Goal: Task Accomplishment & Management: Use online tool/utility

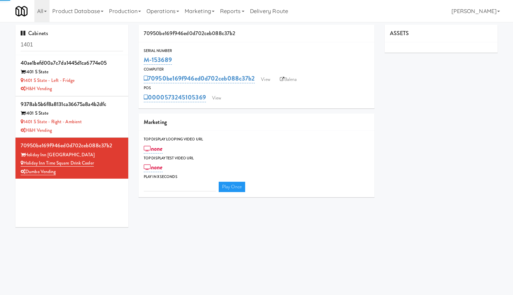
type input "3"
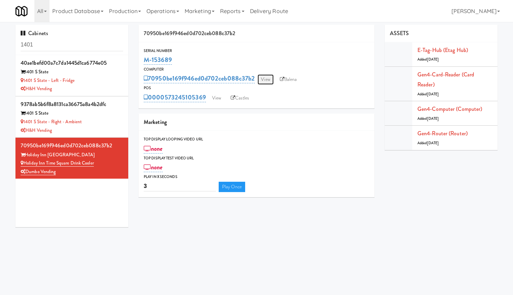
click at [264, 79] on link "View" at bounding box center [266, 79] width 16 height 10
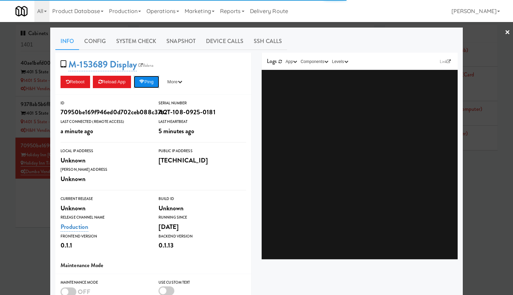
click at [159, 80] on button "Ping" at bounding box center [146, 82] width 25 height 12
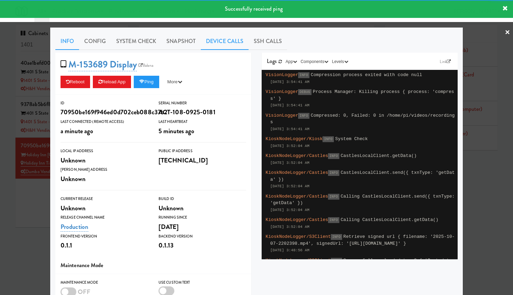
click at [226, 43] on link "Device Calls" at bounding box center [225, 41] width 48 height 17
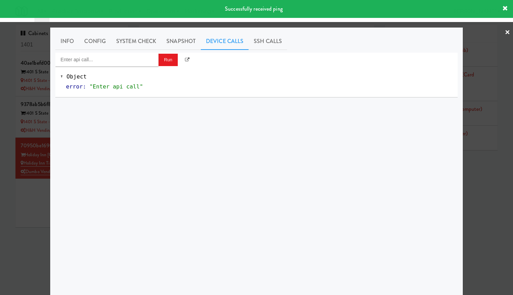
click at [115, 67] on div "Object error : "Enter api call"" at bounding box center [256, 81] width 402 height 31
click at [120, 59] on input "Enter api call..." at bounding box center [106, 60] width 103 height 14
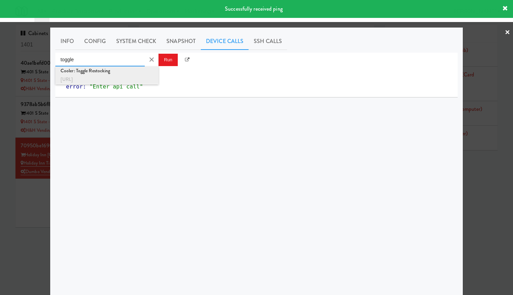
click at [122, 77] on div "http://localhost:3000/cooler/restocking-mode/toggle" at bounding box center [107, 79] width 93 height 9
type input "Cooler: Toggle Restocking"
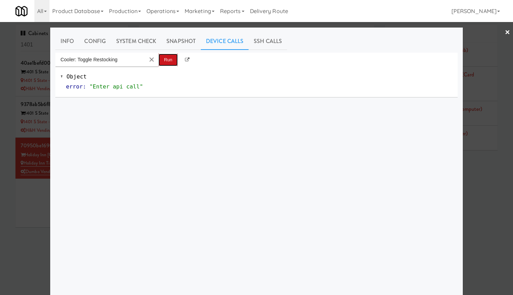
click at [169, 57] on button "Run" at bounding box center [168, 60] width 19 height 12
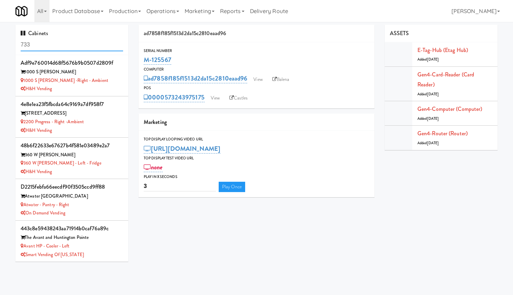
scroll to position [520, 0]
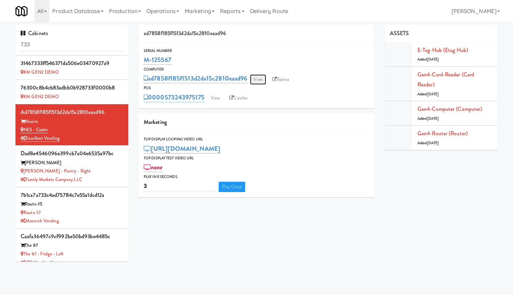
click at [260, 79] on link "View" at bounding box center [258, 79] width 16 height 10
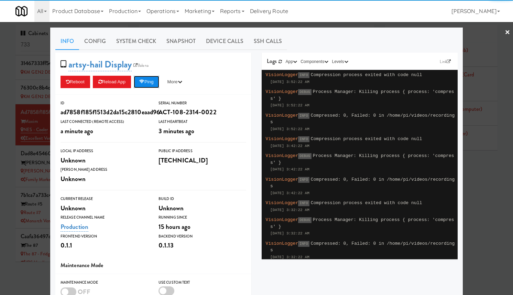
click at [143, 83] on icon at bounding box center [141, 81] width 5 height 4
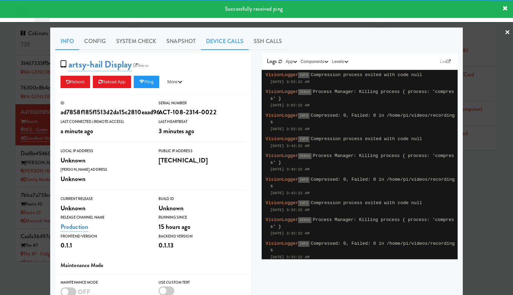
click at [223, 38] on link "Device Calls" at bounding box center [225, 41] width 48 height 17
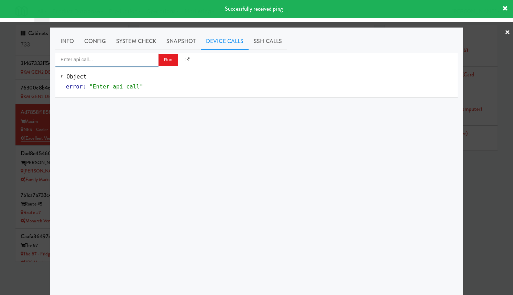
click at [104, 65] on input "Enter api call..." at bounding box center [106, 60] width 103 height 14
click at [116, 74] on div "Cooler: Toggle Restocking" at bounding box center [107, 70] width 93 height 9
type input "Cooler: Toggle Restocking"
click at [167, 61] on button "Run" at bounding box center [168, 60] width 19 height 12
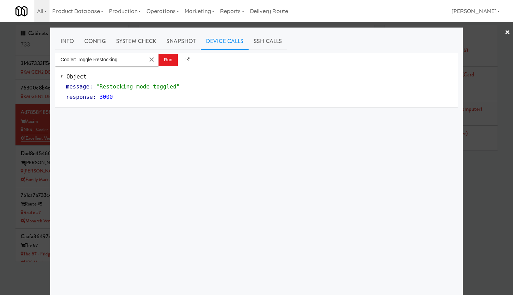
click at [491, 43] on div at bounding box center [256, 147] width 513 height 295
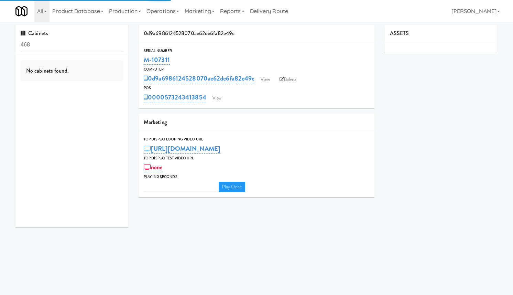
type input "3"
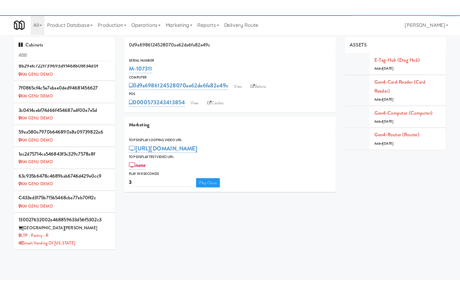
scroll to position [279, 0]
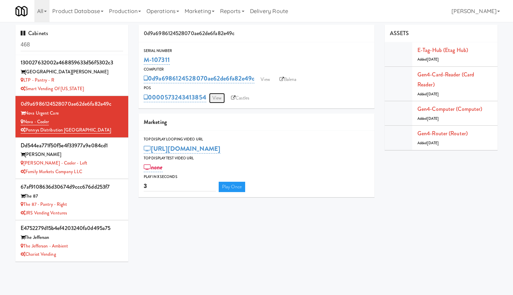
click at [217, 99] on link "View" at bounding box center [217, 98] width 16 height 10
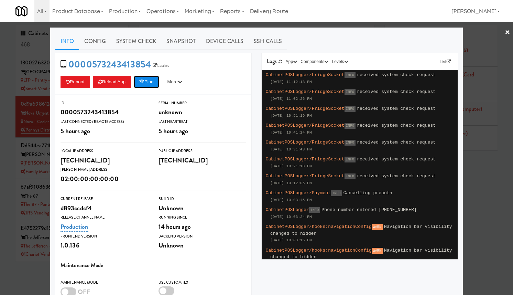
click at [154, 84] on button "Ping" at bounding box center [146, 82] width 25 height 12
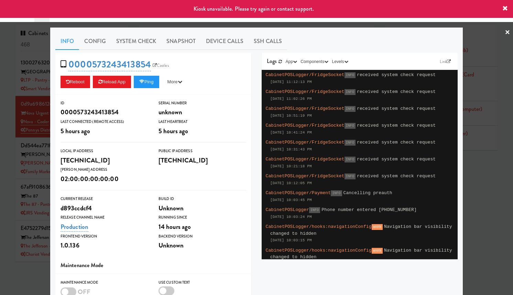
click at [44, 87] on div at bounding box center [256, 147] width 513 height 295
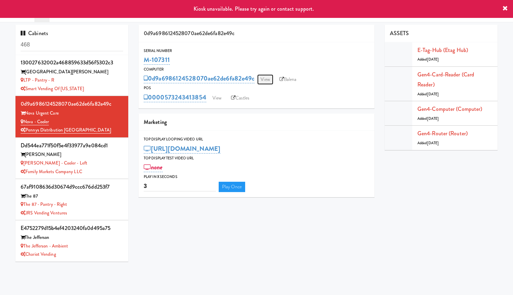
click at [268, 82] on link "View" at bounding box center [265, 79] width 16 height 10
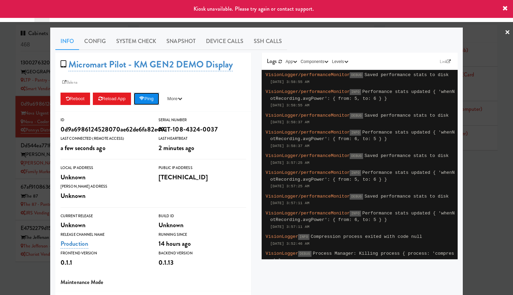
click at [154, 98] on button "Ping" at bounding box center [146, 99] width 25 height 12
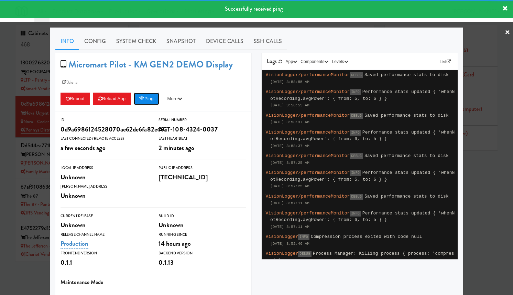
click at [155, 98] on button "Ping" at bounding box center [146, 99] width 25 height 12
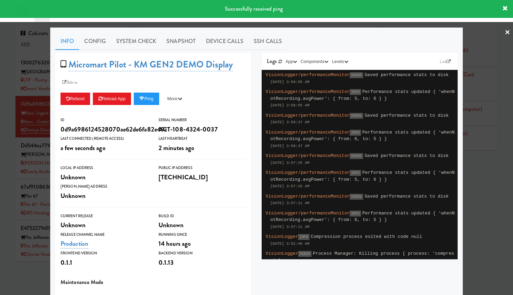
click at [35, 108] on div at bounding box center [256, 147] width 513 height 295
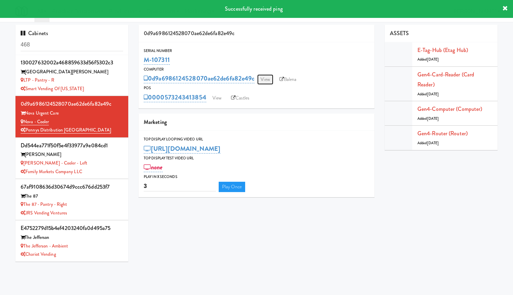
click at [264, 80] on link "View" at bounding box center [265, 79] width 16 height 10
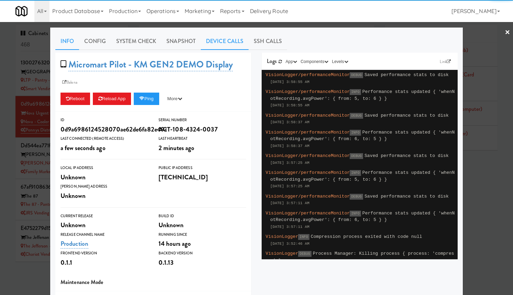
click at [224, 48] on link "Device Calls" at bounding box center [225, 41] width 48 height 17
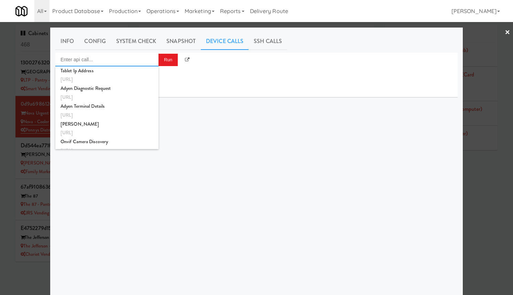
click at [138, 58] on input "Enter api call..." at bounding box center [106, 60] width 103 height 14
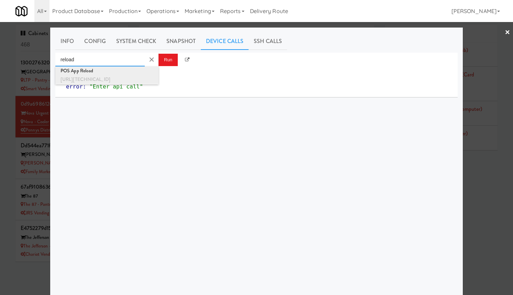
click at [137, 71] on div "POS App Reload" at bounding box center [107, 70] width 93 height 9
type input "POS App Reload"
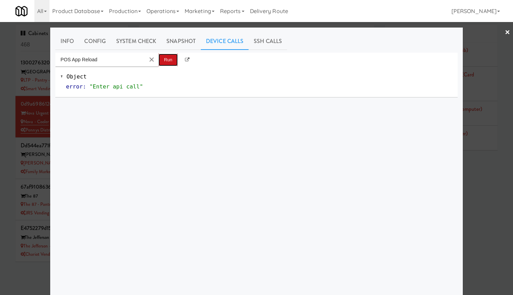
click at [163, 57] on button "Run" at bounding box center [168, 60] width 19 height 12
click at [43, 74] on div at bounding box center [256, 147] width 513 height 295
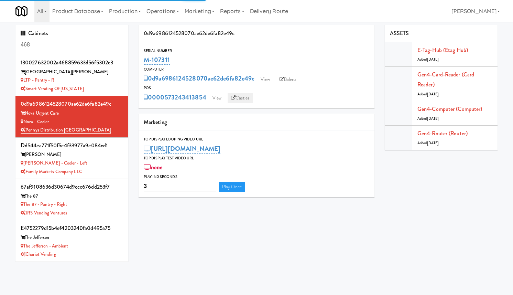
click at [243, 98] on link "Castles" at bounding box center [240, 98] width 25 height 10
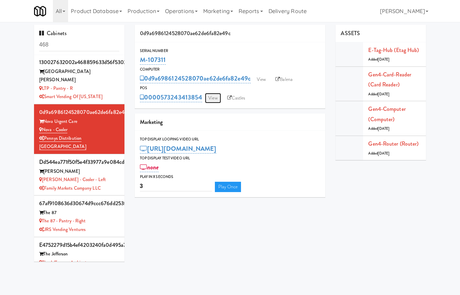
click at [210, 102] on link "View" at bounding box center [213, 98] width 16 height 10
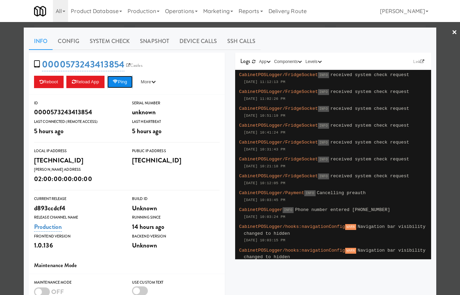
click at [125, 84] on button "Ping" at bounding box center [119, 82] width 25 height 12
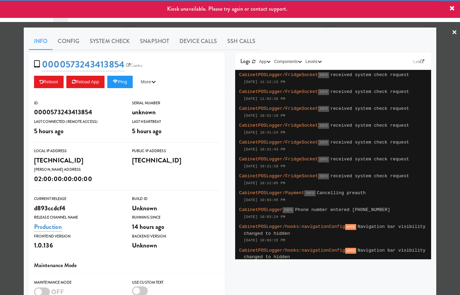
click at [444, 66] on div at bounding box center [230, 147] width 460 height 295
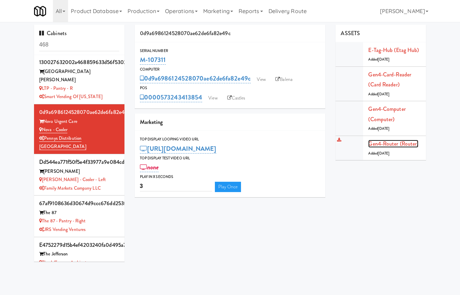
click at [398, 141] on link "Gen4-router (Router)" at bounding box center [393, 144] width 50 height 8
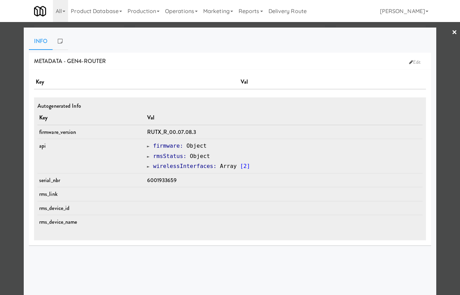
click at [451, 34] on div at bounding box center [230, 147] width 460 height 295
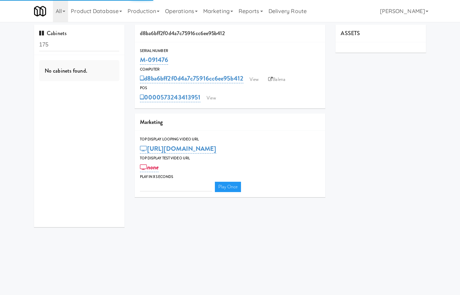
type input "3"
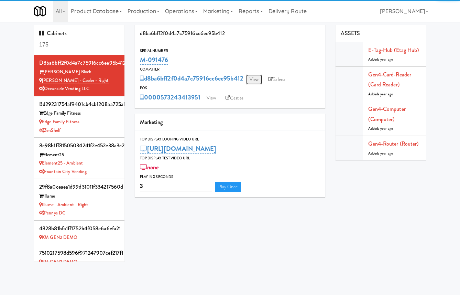
click at [253, 76] on link "View" at bounding box center [254, 79] width 16 height 10
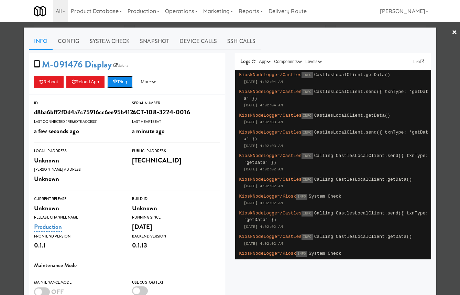
click at [118, 81] on icon at bounding box center [115, 81] width 5 height 4
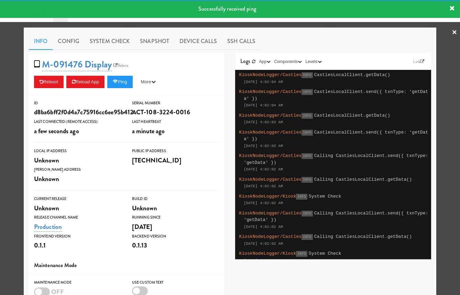
click at [4, 85] on div at bounding box center [230, 147] width 460 height 295
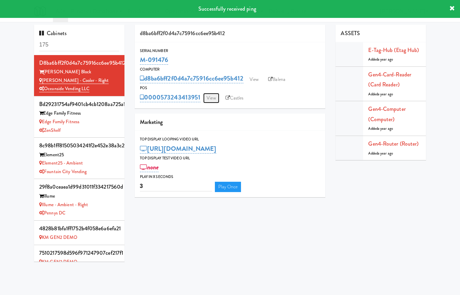
click at [210, 97] on link "View" at bounding box center [211, 98] width 16 height 10
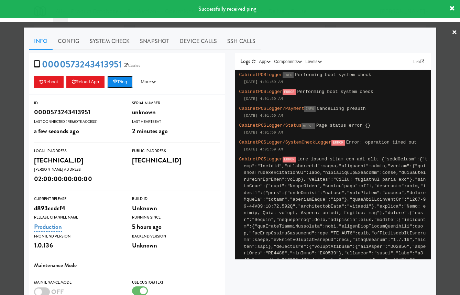
click at [132, 79] on button "Ping" at bounding box center [119, 82] width 25 height 12
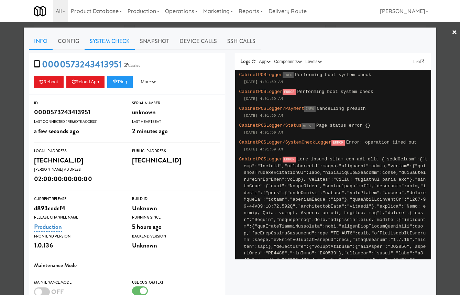
click at [121, 45] on link "System Check" at bounding box center [110, 41] width 50 height 17
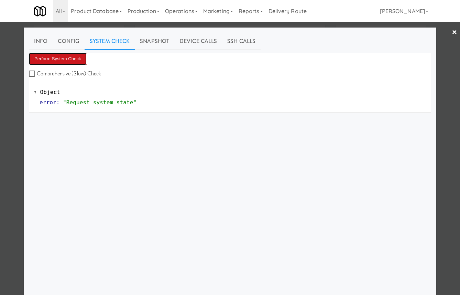
click at [79, 58] on button "Perform System Check" at bounding box center [58, 59] width 58 height 12
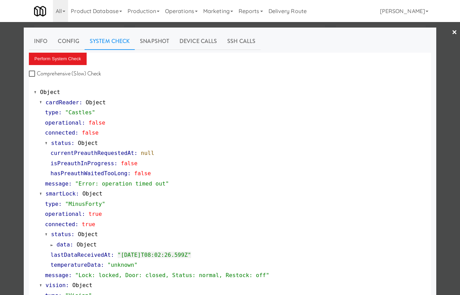
click at [6, 119] on div at bounding box center [230, 147] width 460 height 295
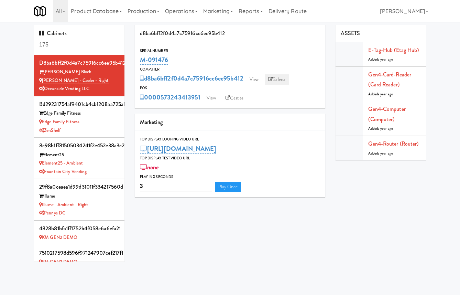
click at [271, 77] on icon at bounding box center [270, 79] width 4 height 4
click at [256, 79] on link "View" at bounding box center [254, 79] width 16 height 10
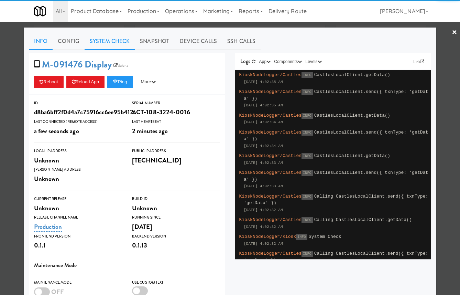
click at [120, 43] on link "System Check" at bounding box center [110, 41] width 50 height 17
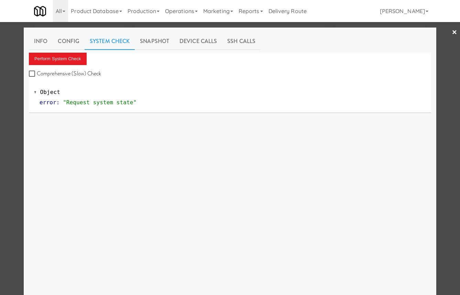
click at [68, 66] on div "Perform System Check Comprehensive (Slow) Check" at bounding box center [230, 66] width 402 height 26
click at [71, 61] on button "Perform System Check" at bounding box center [58, 59] width 58 height 12
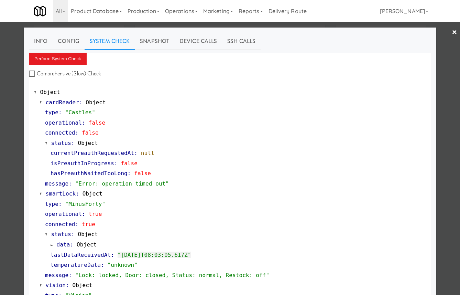
click at [15, 60] on div at bounding box center [230, 147] width 460 height 295
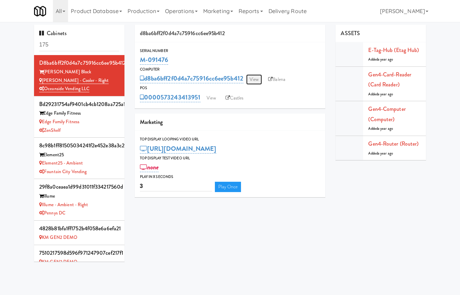
click at [259, 78] on link "View" at bounding box center [254, 79] width 16 height 10
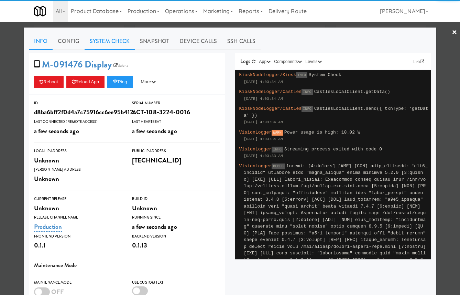
click at [103, 44] on link "System Check" at bounding box center [110, 41] width 50 height 17
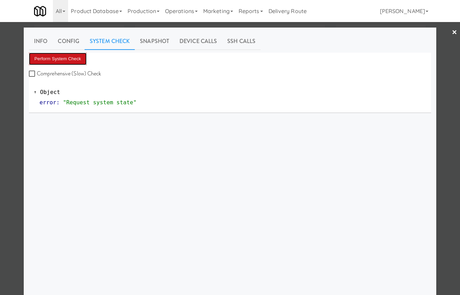
click at [77, 57] on button "Perform System Check" at bounding box center [58, 59] width 58 height 12
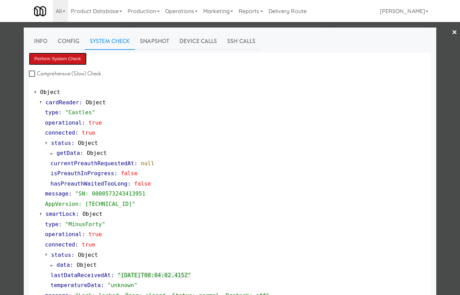
click at [75, 59] on button "Perform System Check" at bounding box center [58, 59] width 58 height 12
click at [446, 37] on div at bounding box center [230, 147] width 460 height 295
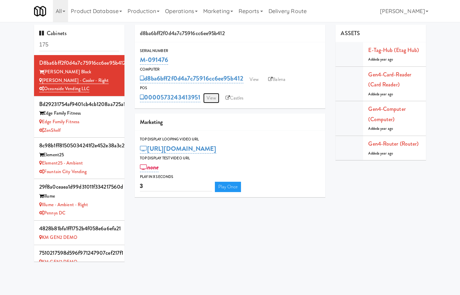
click at [213, 98] on link "View" at bounding box center [211, 98] width 16 height 10
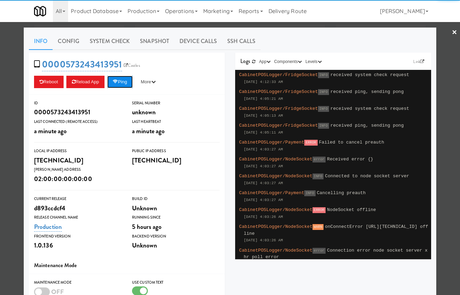
click at [126, 82] on button "Ping" at bounding box center [119, 82] width 25 height 12
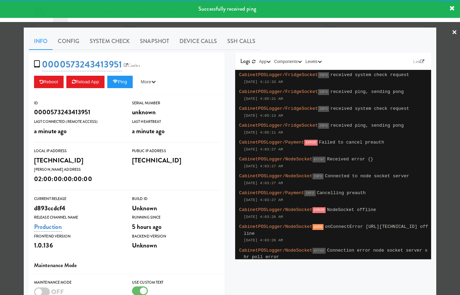
click at [17, 70] on div at bounding box center [230, 147] width 460 height 295
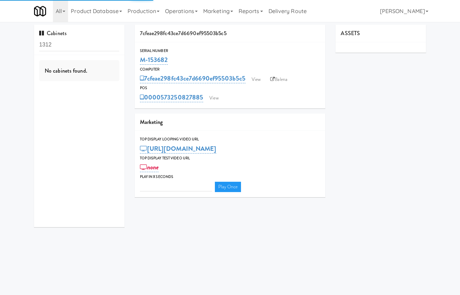
type input "3"
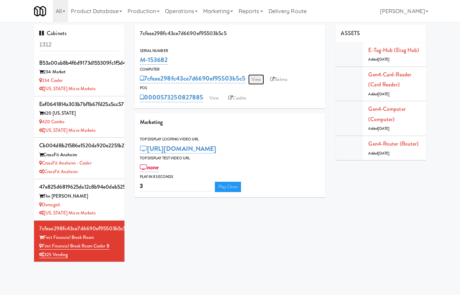
click at [260, 76] on link "View" at bounding box center [256, 79] width 16 height 10
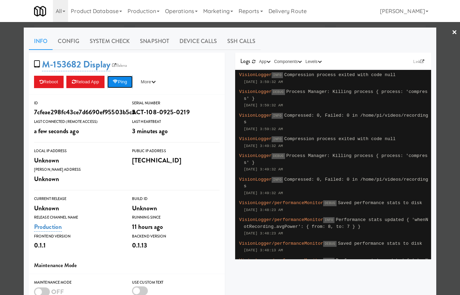
click at [128, 82] on button "Ping" at bounding box center [119, 82] width 25 height 12
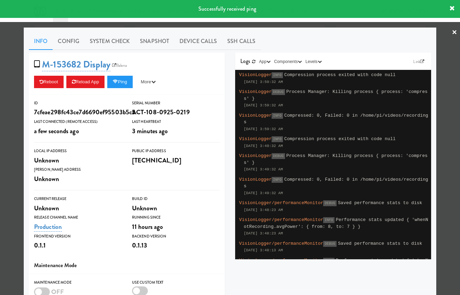
click at [13, 63] on div at bounding box center [230, 147] width 460 height 295
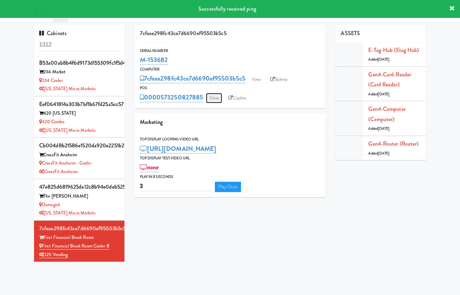
click at [218, 95] on link "View" at bounding box center [214, 98] width 16 height 10
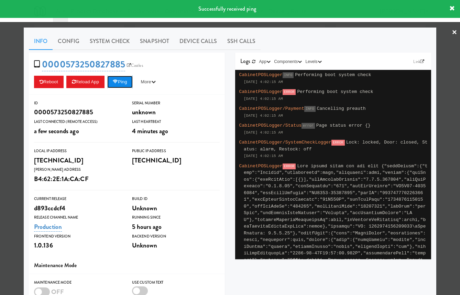
click at [129, 81] on button "Ping" at bounding box center [119, 82] width 25 height 12
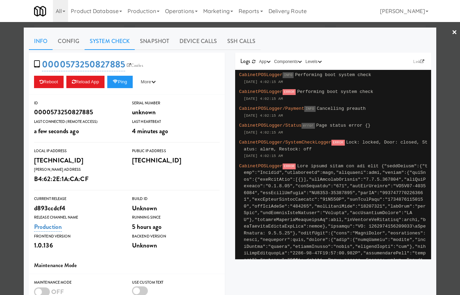
click at [118, 41] on link "System Check" at bounding box center [110, 41] width 50 height 17
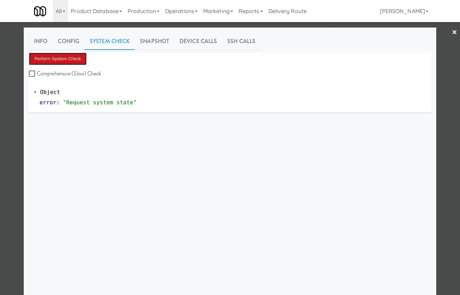
click at [70, 59] on button "Perform System Check" at bounding box center [58, 59] width 58 height 12
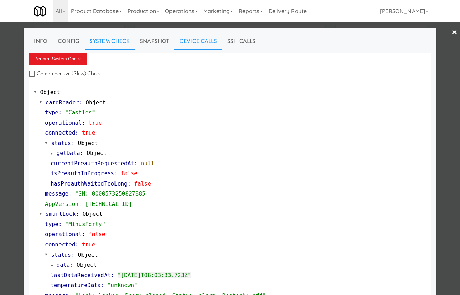
click at [209, 40] on link "Device Calls" at bounding box center [198, 41] width 48 height 17
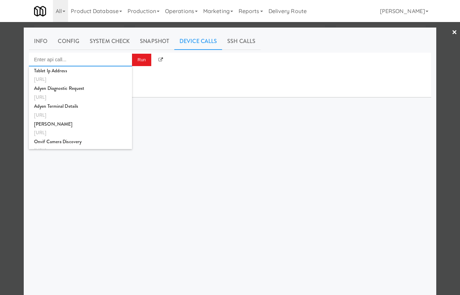
click at [102, 56] on input "Enter api call..." at bounding box center [80, 60] width 103 height 14
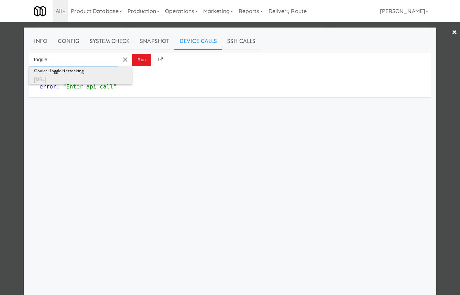
click at [104, 72] on div "Cooler: Toggle Restocking" at bounding box center [80, 70] width 93 height 9
type input "Cooler: Toggle Restocking"
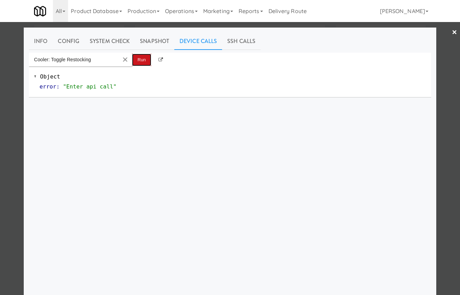
click at [143, 56] on button "Run" at bounding box center [141, 60] width 19 height 12
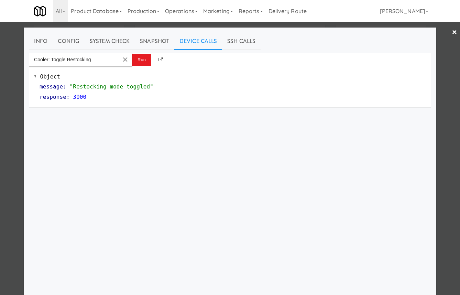
click at [9, 120] on div at bounding box center [230, 147] width 460 height 295
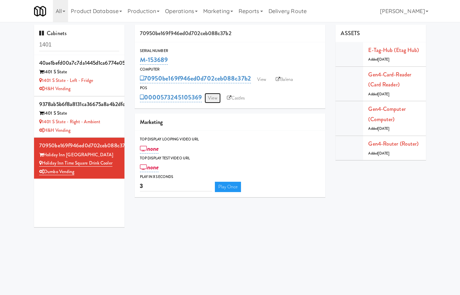
click at [213, 99] on link "View" at bounding box center [213, 98] width 16 height 10
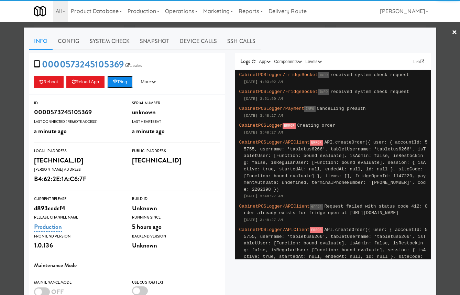
click at [131, 81] on button "Ping" at bounding box center [119, 82] width 25 height 12
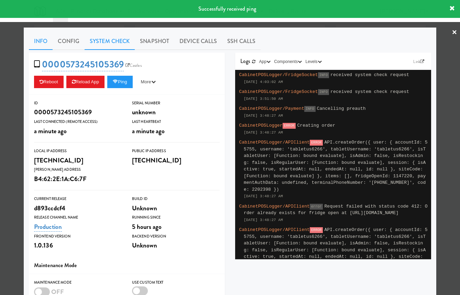
click at [123, 41] on link "System Check" at bounding box center [110, 41] width 50 height 17
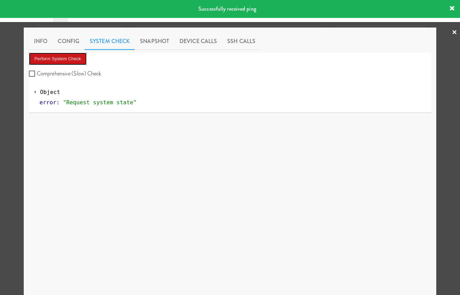
click at [85, 58] on button "Perform System Check" at bounding box center [58, 59] width 58 height 12
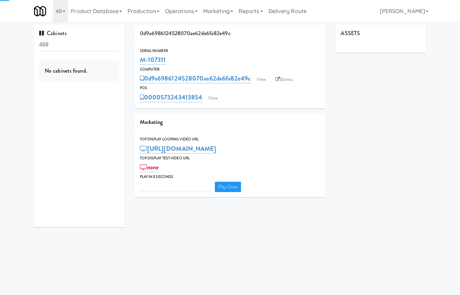
type input "3"
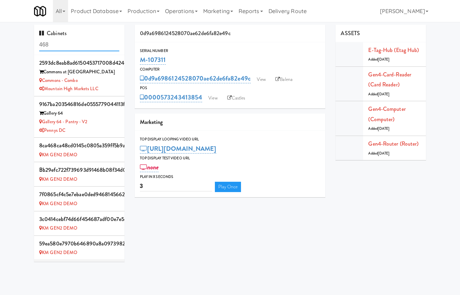
scroll to position [279, 0]
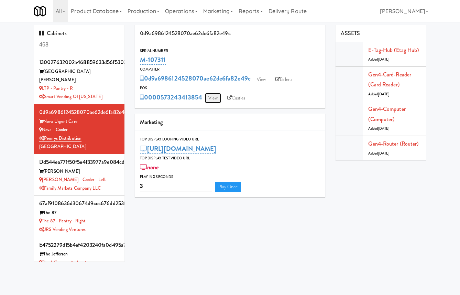
click at [213, 99] on link "View" at bounding box center [213, 98] width 16 height 10
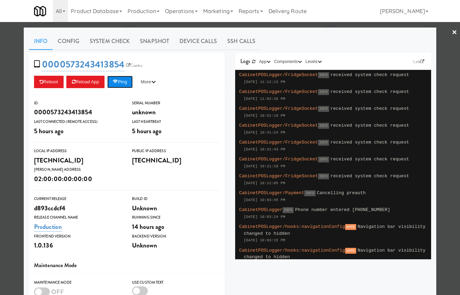
click at [124, 79] on button "Ping" at bounding box center [119, 82] width 25 height 12
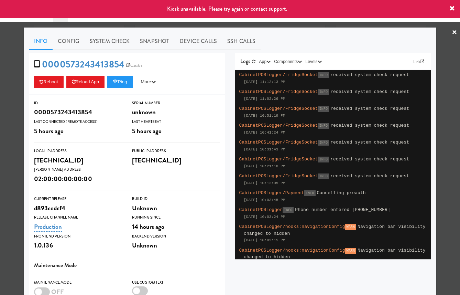
click at [13, 53] on div at bounding box center [230, 147] width 460 height 295
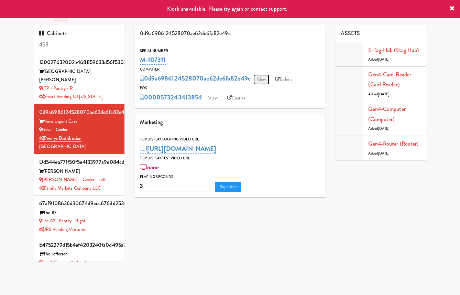
click at [259, 82] on link "View" at bounding box center [261, 79] width 16 height 10
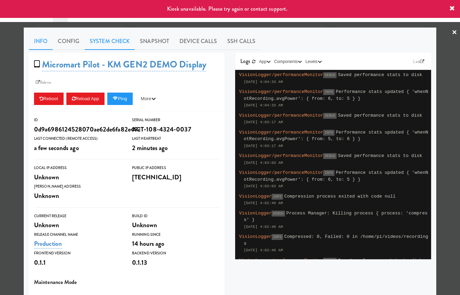
click at [105, 42] on link "System Check" at bounding box center [110, 41] width 50 height 17
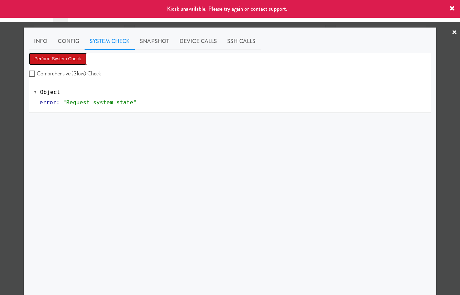
click at [74, 59] on button "Perform System Check" at bounding box center [58, 59] width 58 height 12
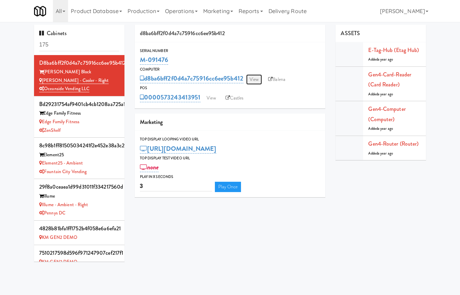
click at [260, 80] on link "View" at bounding box center [254, 79] width 16 height 10
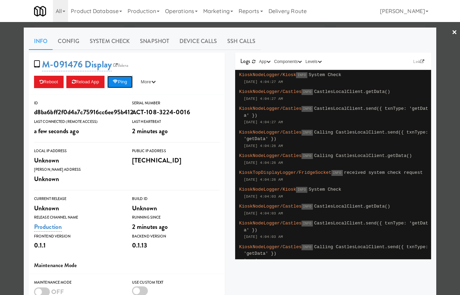
click at [131, 81] on button "Ping" at bounding box center [119, 82] width 25 height 12
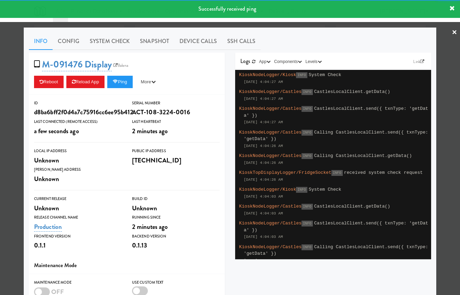
click at [17, 59] on div at bounding box center [230, 147] width 460 height 295
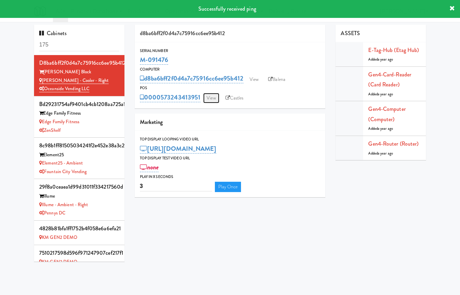
click at [215, 99] on link "View" at bounding box center [211, 98] width 16 height 10
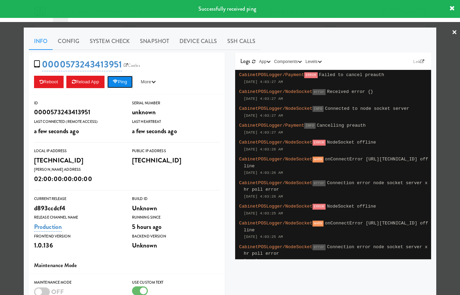
click at [119, 85] on button "Ping" at bounding box center [119, 82] width 25 height 12
click at [118, 40] on link "System Check" at bounding box center [110, 41] width 50 height 17
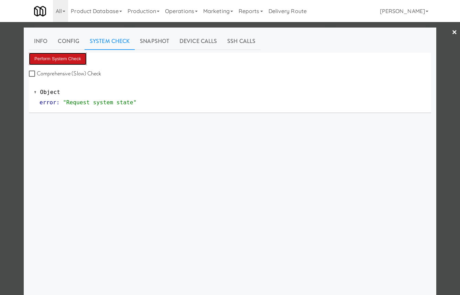
click at [74, 59] on button "Perform System Check" at bounding box center [58, 59] width 58 height 12
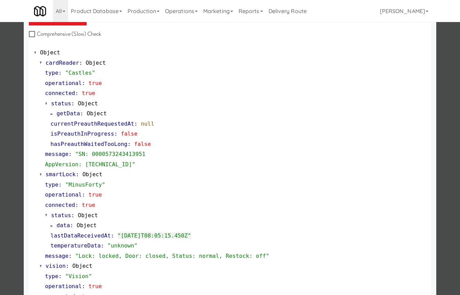
scroll to position [44, 0]
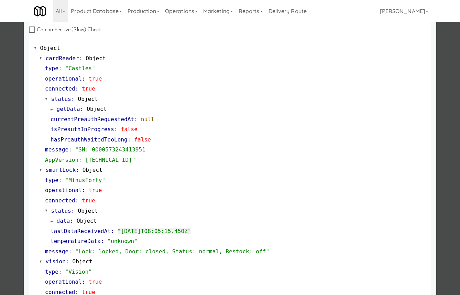
click at [75, 108] on span "getData" at bounding box center [68, 109] width 23 height 7
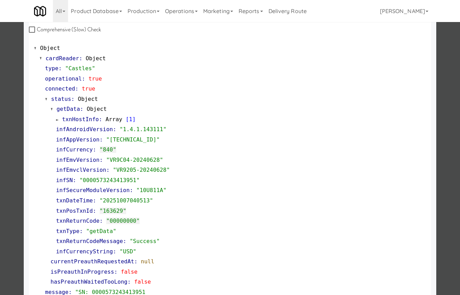
click at [75, 108] on span "getData" at bounding box center [68, 109] width 23 height 7
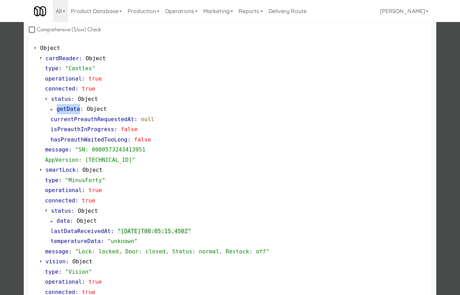
click at [75, 108] on span "getData" at bounding box center [68, 109] width 23 height 7
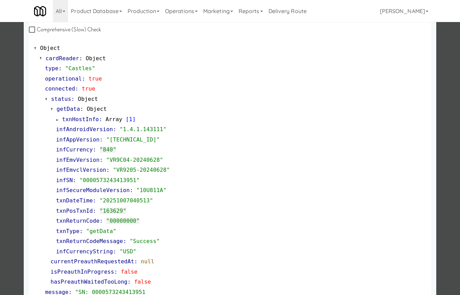
click at [11, 86] on div at bounding box center [230, 147] width 460 height 295
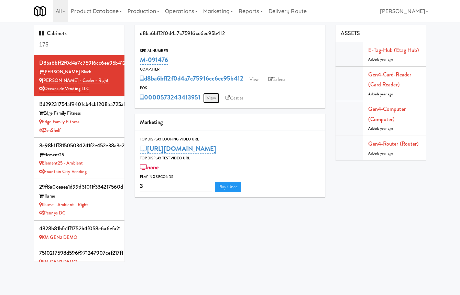
click at [210, 94] on link "View" at bounding box center [211, 98] width 16 height 10
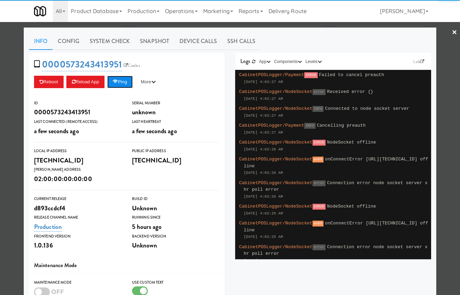
click at [113, 81] on button "Ping" at bounding box center [119, 82] width 25 height 12
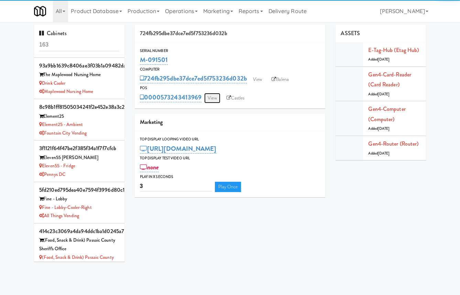
click at [211, 95] on link "View" at bounding box center [212, 98] width 16 height 10
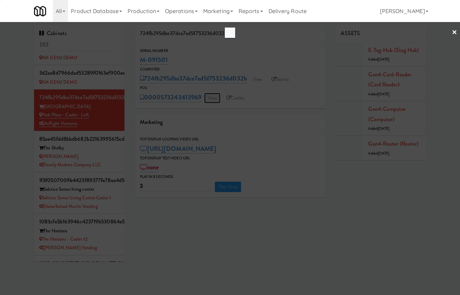
scroll to position [687, 0]
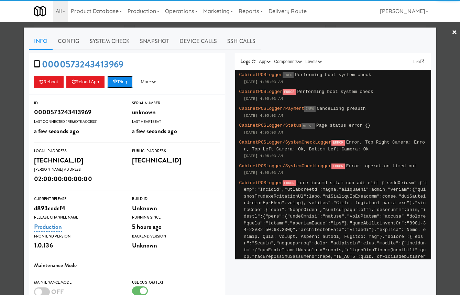
click at [118, 82] on icon at bounding box center [115, 81] width 5 height 4
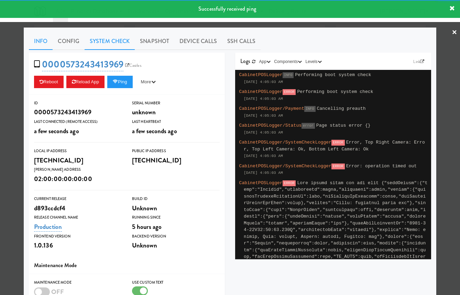
click at [117, 41] on link "System Check" at bounding box center [110, 41] width 50 height 17
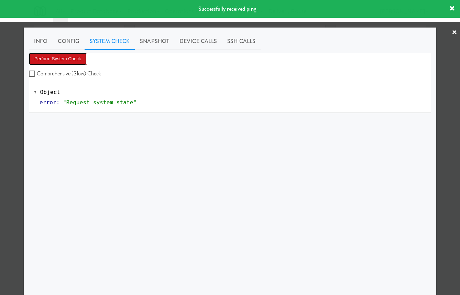
click at [82, 59] on button "Perform System Check" at bounding box center [58, 59] width 58 height 12
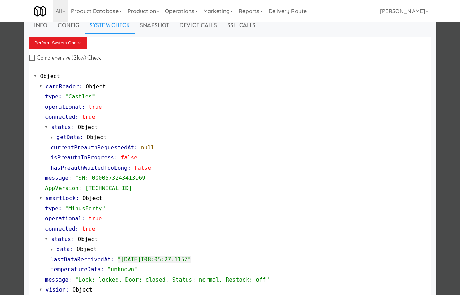
scroll to position [0, 0]
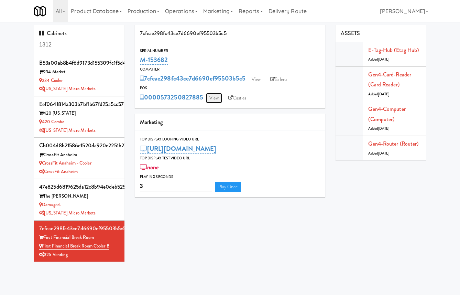
click at [213, 103] on link "View" at bounding box center [214, 98] width 16 height 10
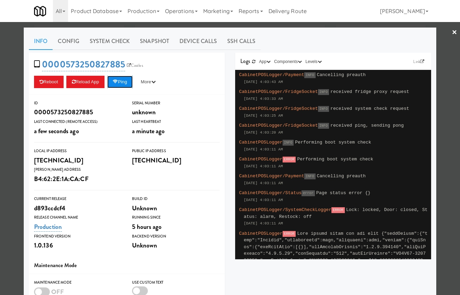
click at [129, 80] on button "Ping" at bounding box center [119, 82] width 25 height 12
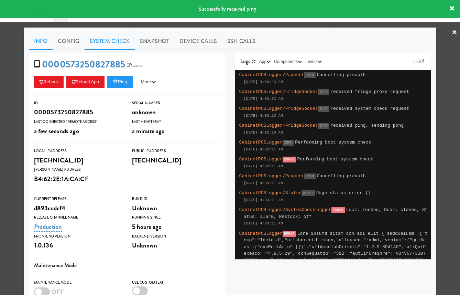
click at [122, 39] on link "System Check" at bounding box center [110, 41] width 50 height 17
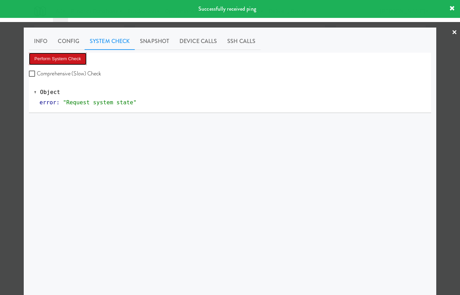
click at [80, 57] on button "Perform System Check" at bounding box center [58, 59] width 58 height 12
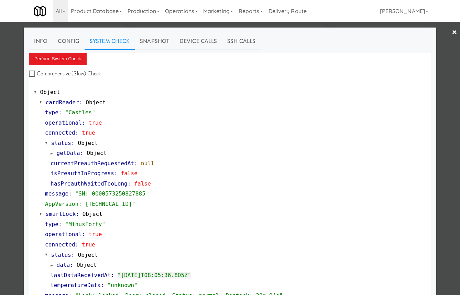
scroll to position [249, 0]
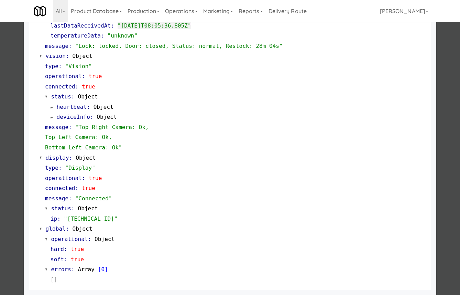
click at [14, 124] on div at bounding box center [230, 147] width 460 height 295
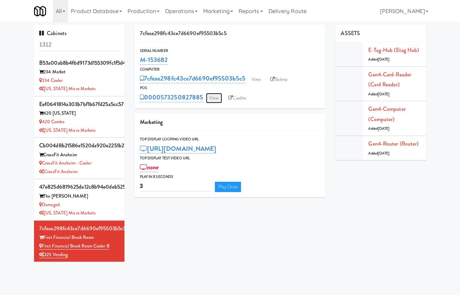
click at [219, 99] on link "View" at bounding box center [214, 98] width 16 height 10
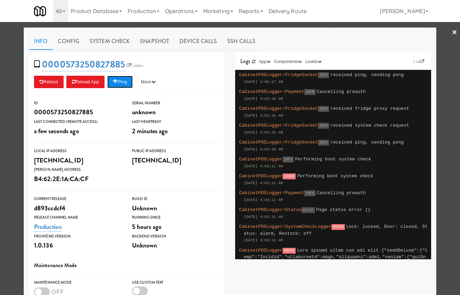
click at [127, 82] on button "Ping" at bounding box center [119, 82] width 25 height 12
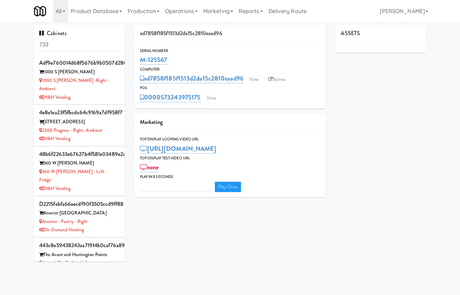
type input "3"
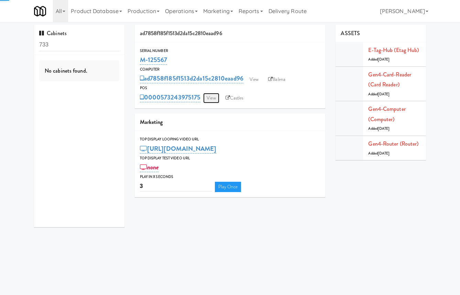
click at [211, 100] on link "View" at bounding box center [211, 98] width 16 height 10
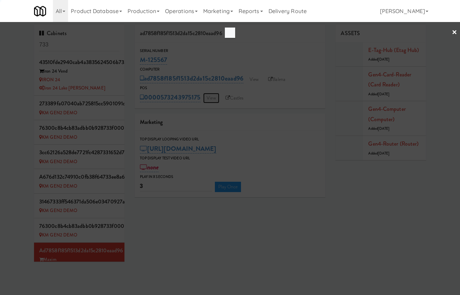
scroll to position [520, 0]
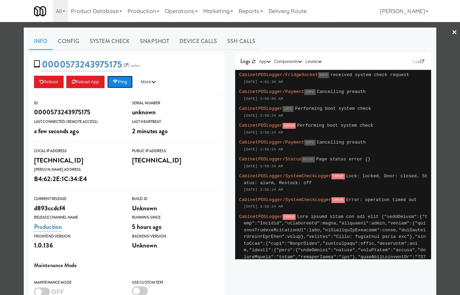
click at [116, 84] on button "Ping" at bounding box center [119, 82] width 25 height 12
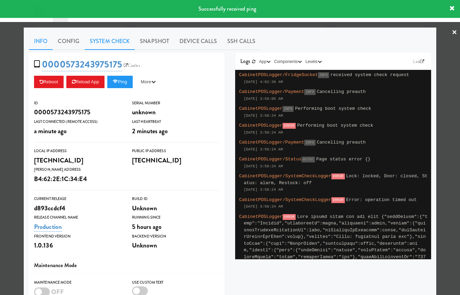
click at [105, 40] on link "System Check" at bounding box center [110, 41] width 50 height 17
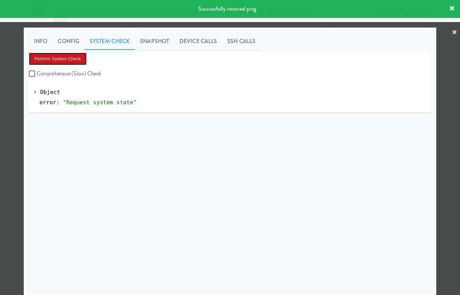
click at [70, 59] on button "Perform System Check" at bounding box center [58, 59] width 58 height 12
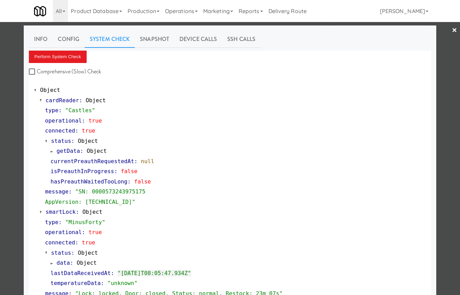
scroll to position [0, 0]
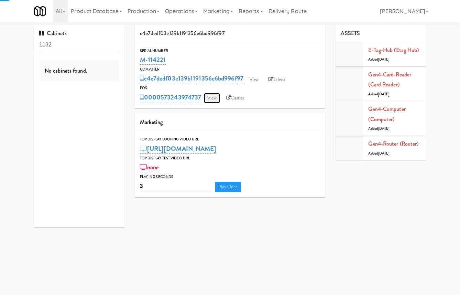
click at [215, 97] on link "View" at bounding box center [212, 98] width 16 height 10
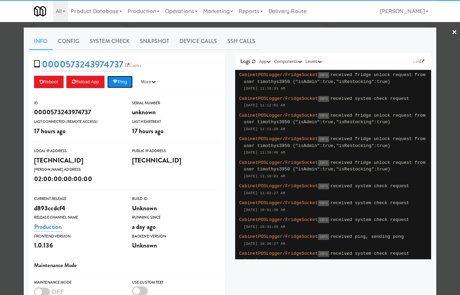
click at [125, 87] on button "Ping" at bounding box center [119, 82] width 25 height 12
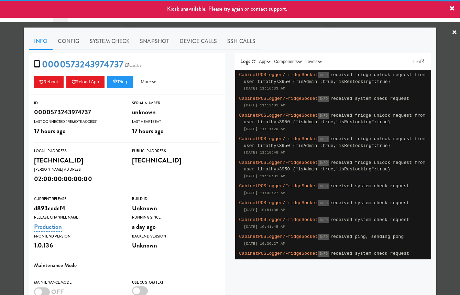
click at [11, 79] on div at bounding box center [230, 147] width 460 height 295
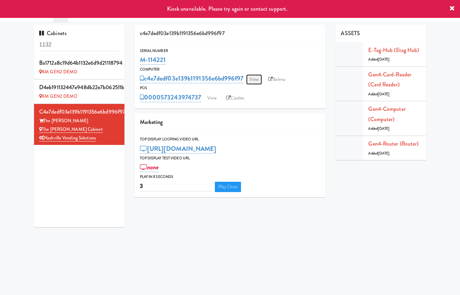
click at [258, 77] on link "View" at bounding box center [254, 79] width 16 height 10
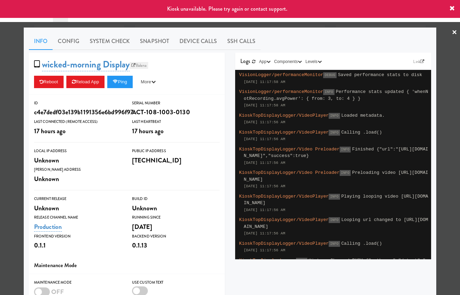
click at [137, 63] on link "Balena" at bounding box center [139, 65] width 19 height 7
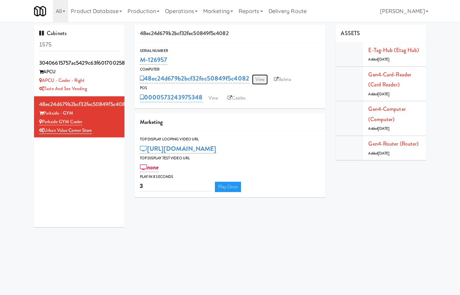
click at [263, 81] on link "View" at bounding box center [260, 79] width 16 height 10
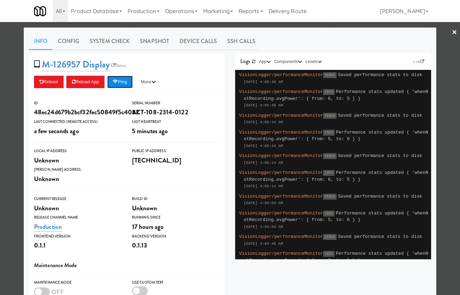
click at [133, 81] on button "Ping" at bounding box center [119, 82] width 25 height 12
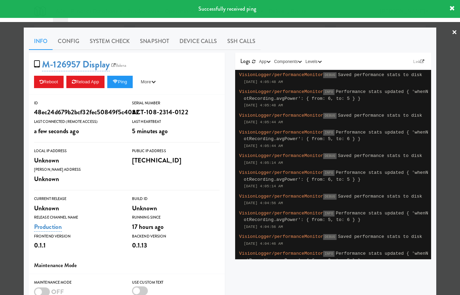
click at [7, 73] on div at bounding box center [230, 147] width 460 height 295
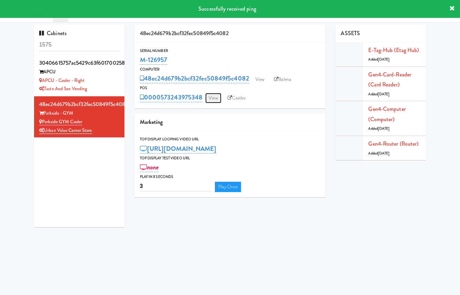
click at [218, 98] on link "View" at bounding box center [213, 98] width 16 height 10
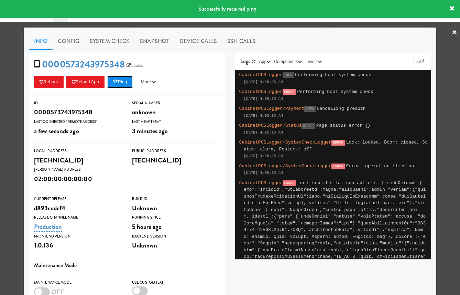
click at [118, 81] on icon at bounding box center [115, 81] width 5 height 4
click at [121, 38] on link "System Check" at bounding box center [110, 41] width 50 height 17
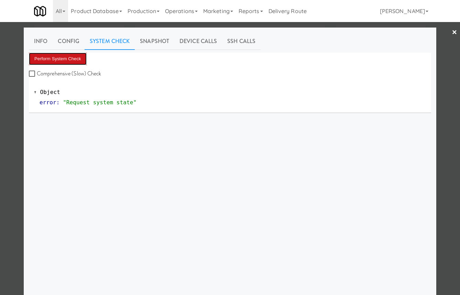
click at [82, 63] on button "Perform System Check" at bounding box center [58, 59] width 58 height 12
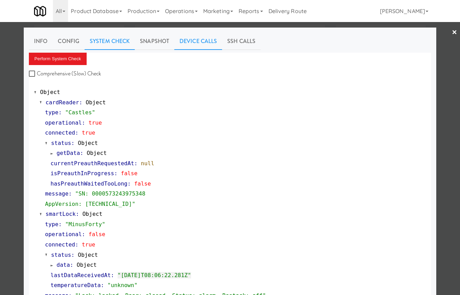
click at [200, 43] on link "Device Calls" at bounding box center [198, 41] width 48 height 17
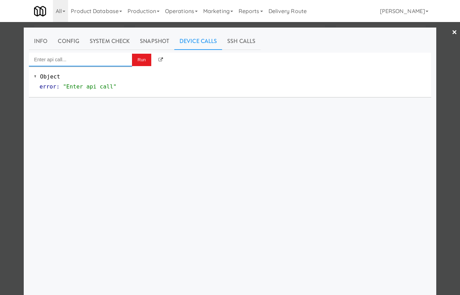
click at [110, 61] on input "Enter api call..." at bounding box center [80, 60] width 103 height 14
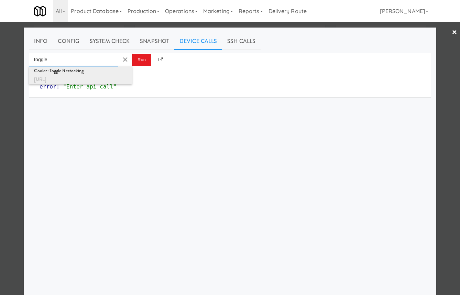
click at [109, 75] on div "http://localhost:3000/cooler/restocking-mode/toggle" at bounding box center [80, 79] width 93 height 9
type input "Cooler: Toggle Restocking"
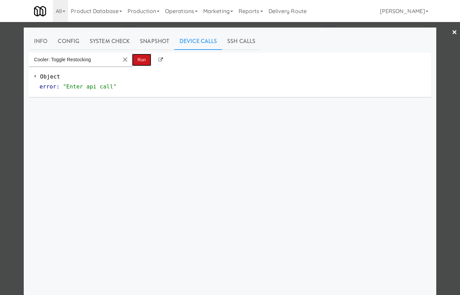
click at [139, 61] on button "Run" at bounding box center [141, 60] width 19 height 12
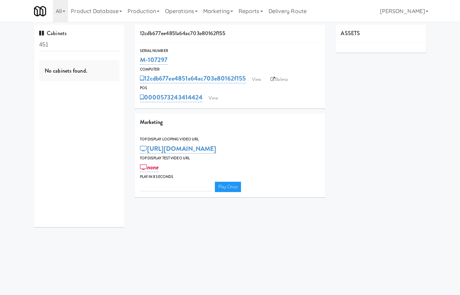
type input "3"
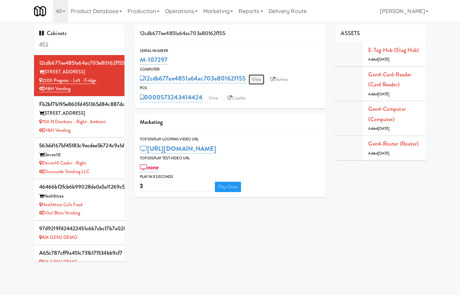
click at [256, 80] on link "View" at bounding box center [257, 79] width 16 height 10
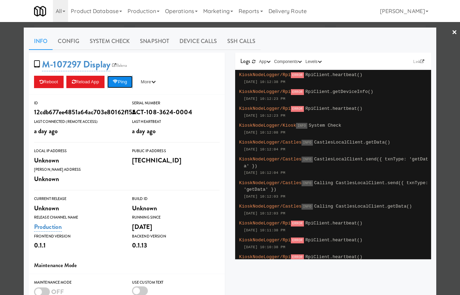
click at [120, 85] on button "Ping" at bounding box center [119, 82] width 25 height 12
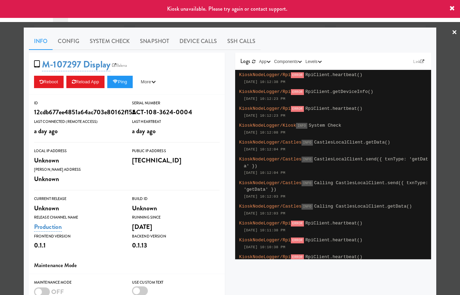
click at [14, 97] on div at bounding box center [230, 147] width 460 height 295
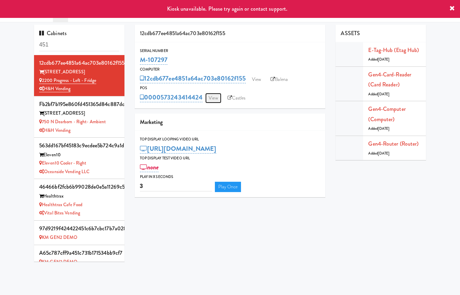
click at [215, 96] on link "View" at bounding box center [213, 98] width 16 height 10
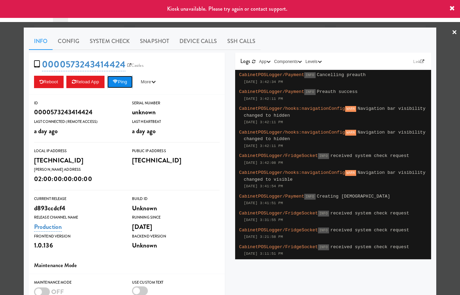
click at [128, 84] on button "Ping" at bounding box center [119, 82] width 25 height 12
click at [18, 76] on div at bounding box center [230, 147] width 460 height 295
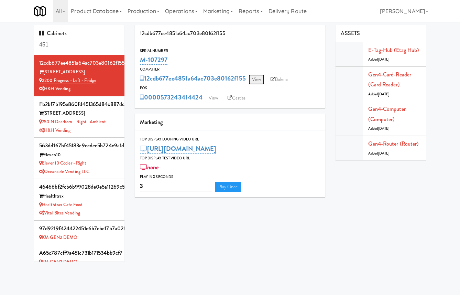
click at [260, 79] on link "View" at bounding box center [257, 79] width 16 height 10
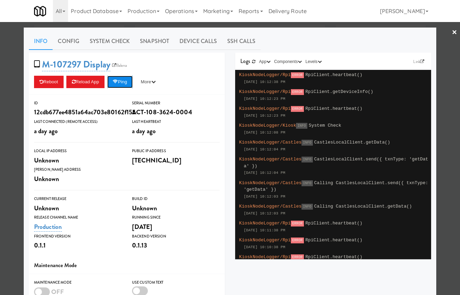
click at [127, 85] on button "Ping" at bounding box center [119, 82] width 25 height 12
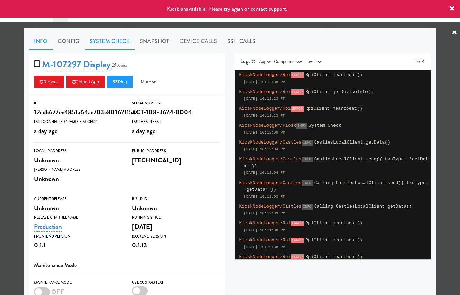
click at [120, 43] on link "System Check" at bounding box center [110, 41] width 50 height 17
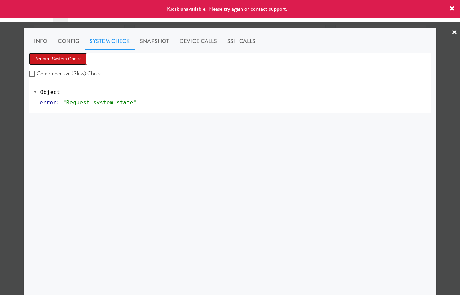
click at [65, 62] on button "Perform System Check" at bounding box center [58, 59] width 58 height 12
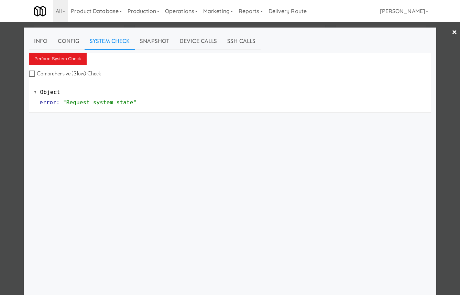
click at [18, 83] on div at bounding box center [230, 147] width 460 height 295
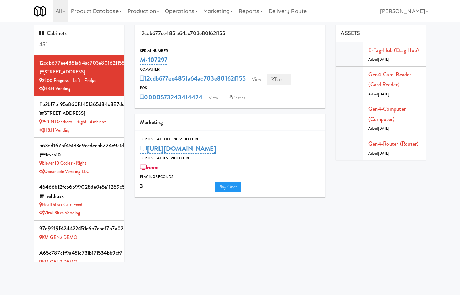
click at [283, 78] on link "Balena" at bounding box center [279, 79] width 24 height 10
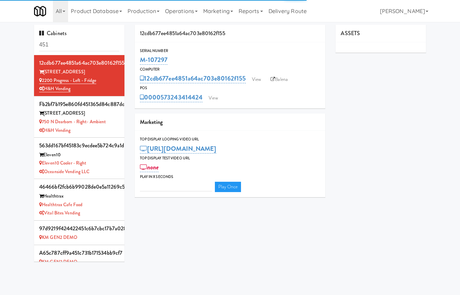
type input "3"
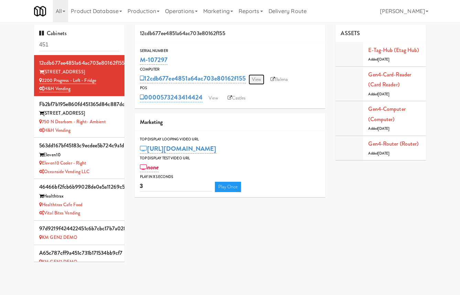
click at [253, 80] on link "View" at bounding box center [257, 79] width 16 height 10
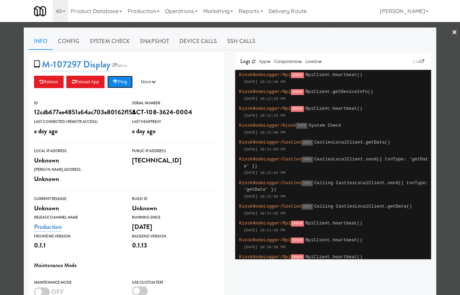
click at [122, 82] on button "Ping" at bounding box center [119, 82] width 25 height 12
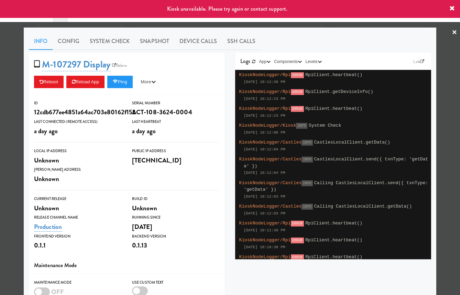
click at [19, 88] on div at bounding box center [230, 147] width 460 height 295
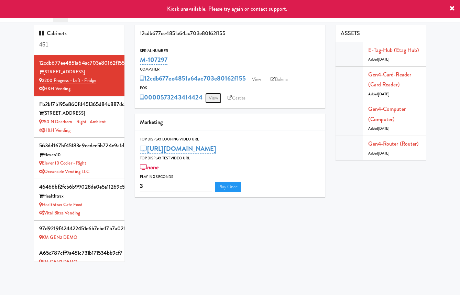
click at [217, 95] on link "View" at bounding box center [213, 98] width 16 height 10
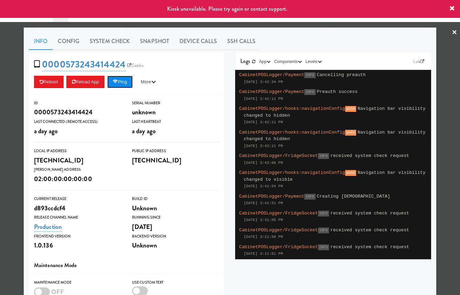
click at [125, 82] on button "Ping" at bounding box center [119, 82] width 25 height 12
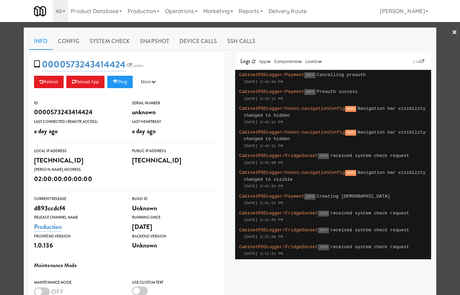
click at [24, 67] on div "Info Config System Check Snapshot Device Calls SSH Calls 0000573243414424 Castl…" at bounding box center [230, 201] width 413 height 347
click at [4, 69] on div at bounding box center [230, 147] width 460 height 295
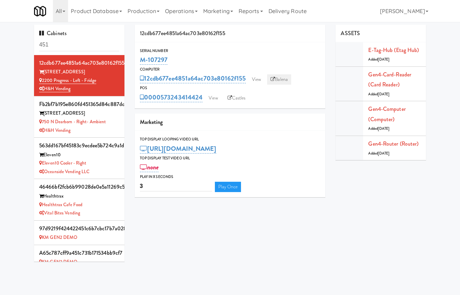
click at [282, 79] on link "Balena" at bounding box center [279, 79] width 24 height 10
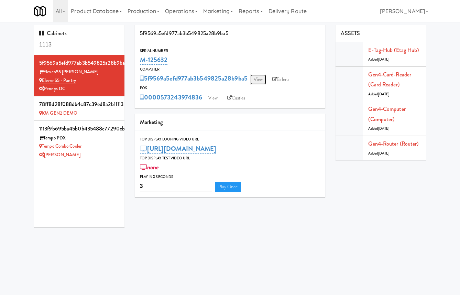
click at [261, 77] on link "View" at bounding box center [258, 79] width 16 height 10
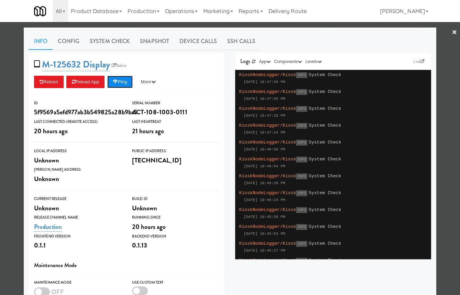
click at [131, 82] on button "Ping" at bounding box center [119, 82] width 25 height 12
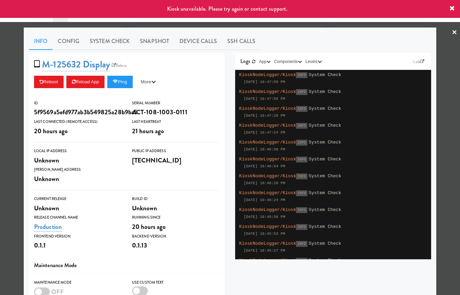
click at [10, 86] on div at bounding box center [230, 147] width 460 height 295
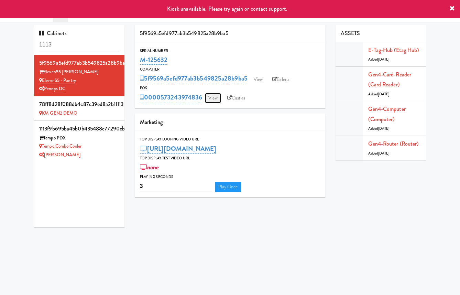
click at [217, 99] on link "View" at bounding box center [213, 98] width 16 height 10
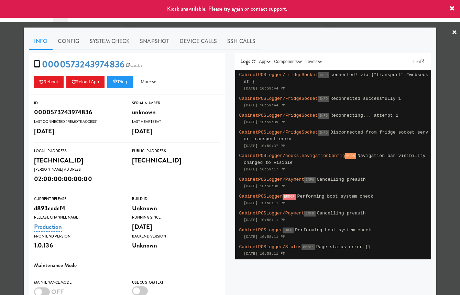
click at [12, 89] on div at bounding box center [230, 147] width 460 height 295
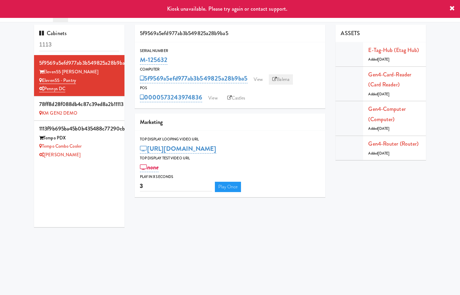
click at [284, 78] on link "Balena" at bounding box center [281, 79] width 24 height 10
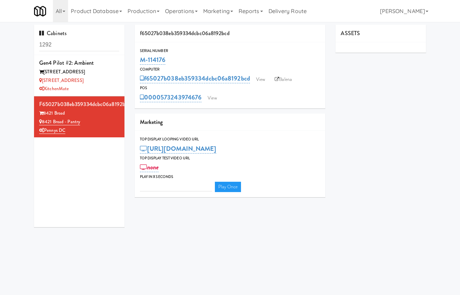
type input "3"
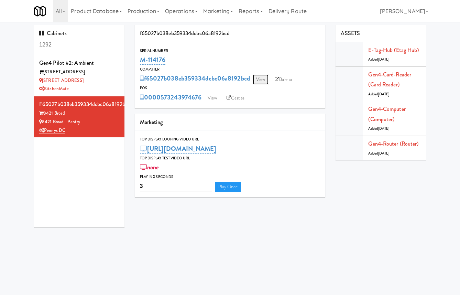
click at [257, 83] on link "View" at bounding box center [261, 79] width 16 height 10
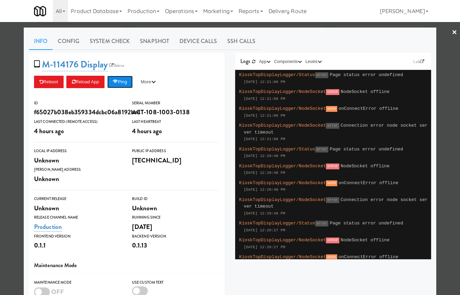
click at [124, 82] on button "Ping" at bounding box center [119, 82] width 25 height 12
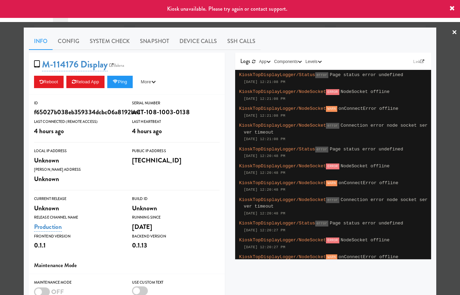
click at [14, 80] on div at bounding box center [230, 147] width 460 height 295
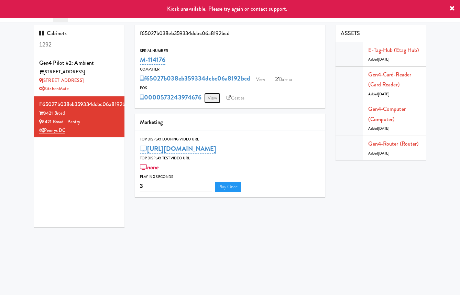
click at [214, 101] on link "View" at bounding box center [212, 98] width 16 height 10
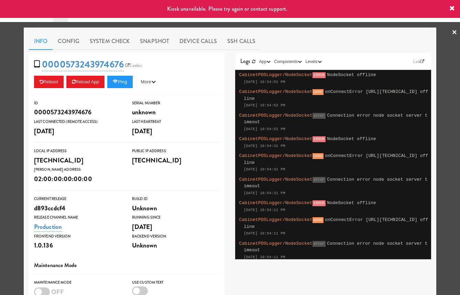
click at [11, 79] on div at bounding box center [230, 147] width 460 height 295
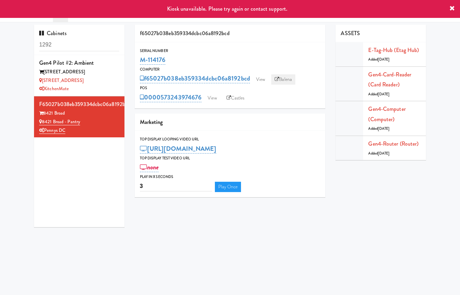
click at [286, 80] on link "Balena" at bounding box center [283, 79] width 24 height 10
